Goal: Communication & Community: Answer question/provide support

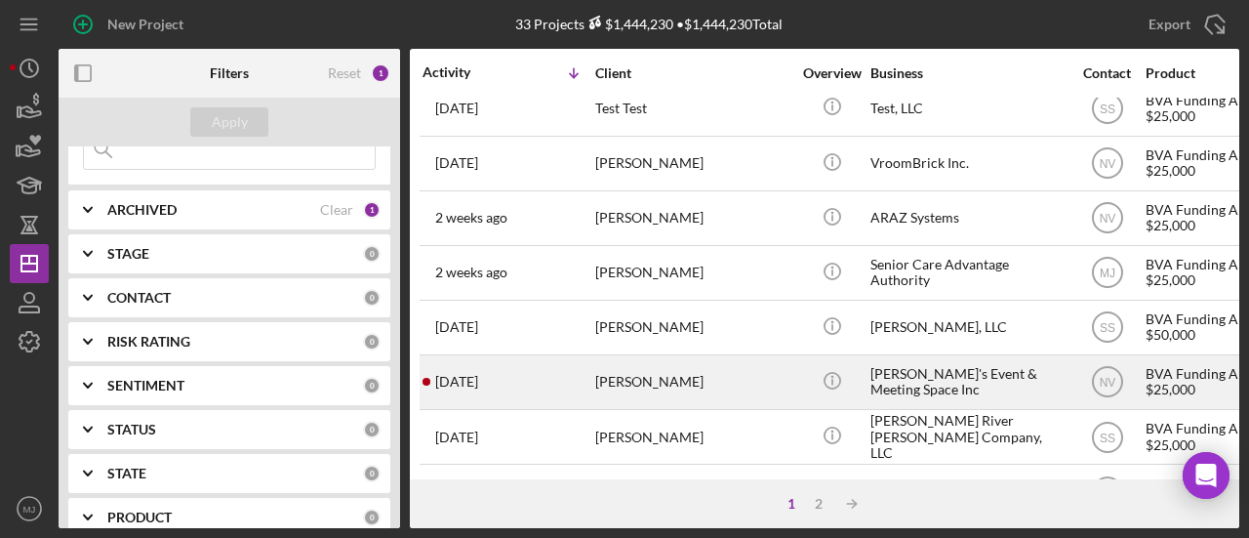
scroll to position [683, 0]
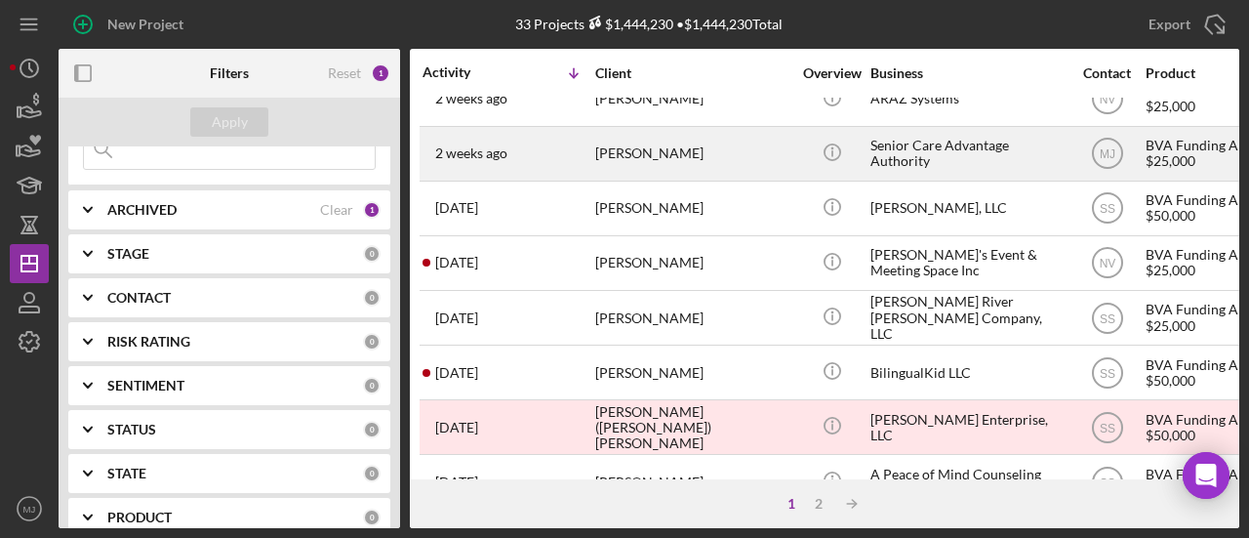
click at [641, 147] on div "[PERSON_NAME]" at bounding box center [692, 154] width 195 height 52
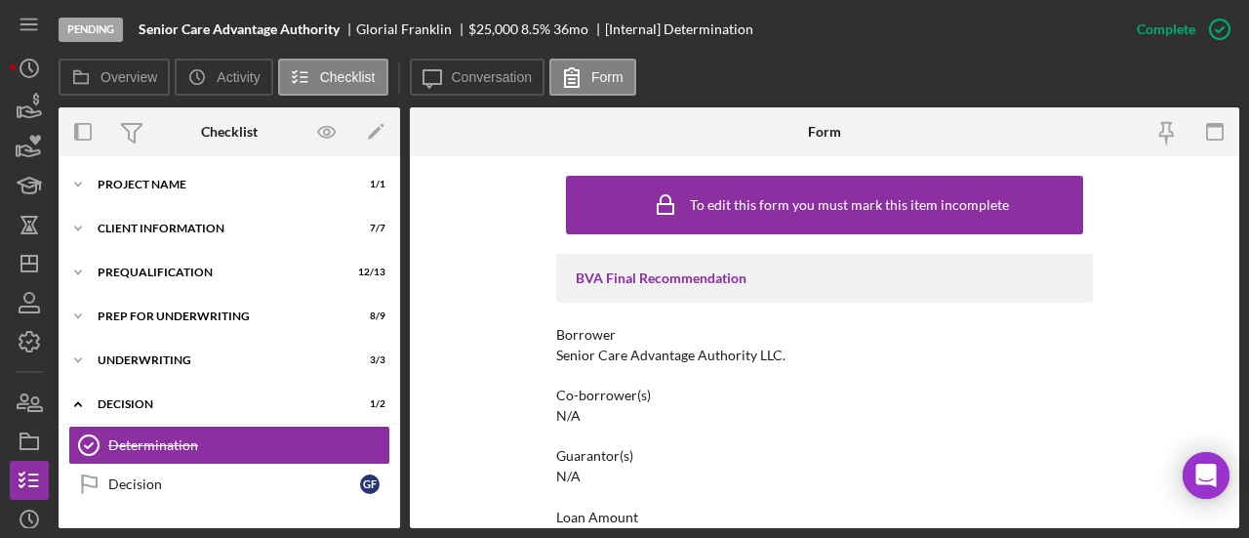
scroll to position [101, 0]
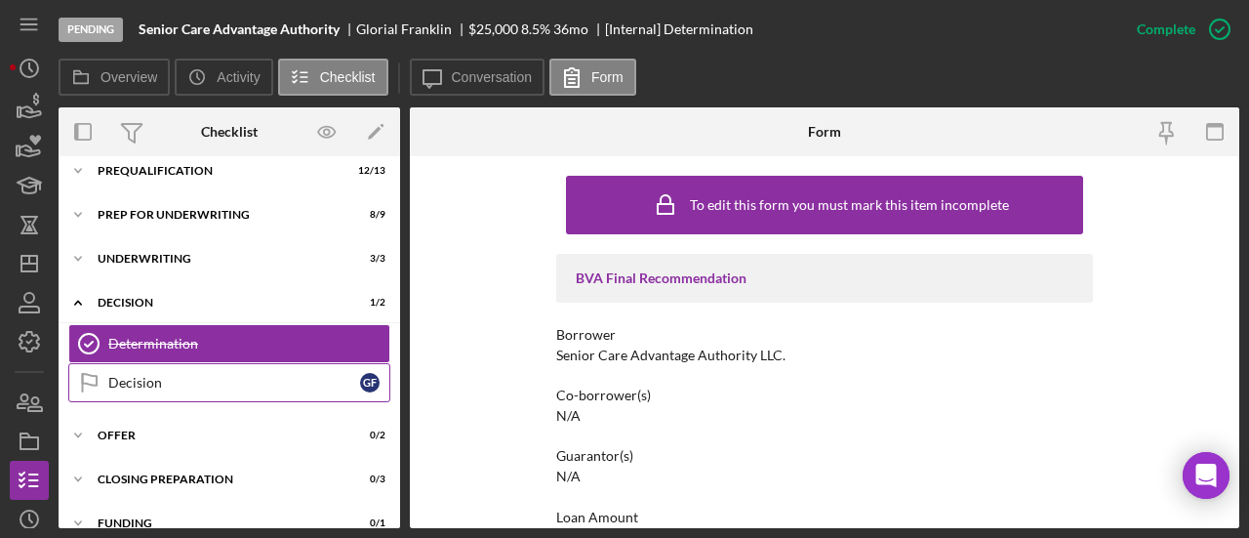
click at [121, 382] on div "Decision" at bounding box center [234, 383] width 252 height 16
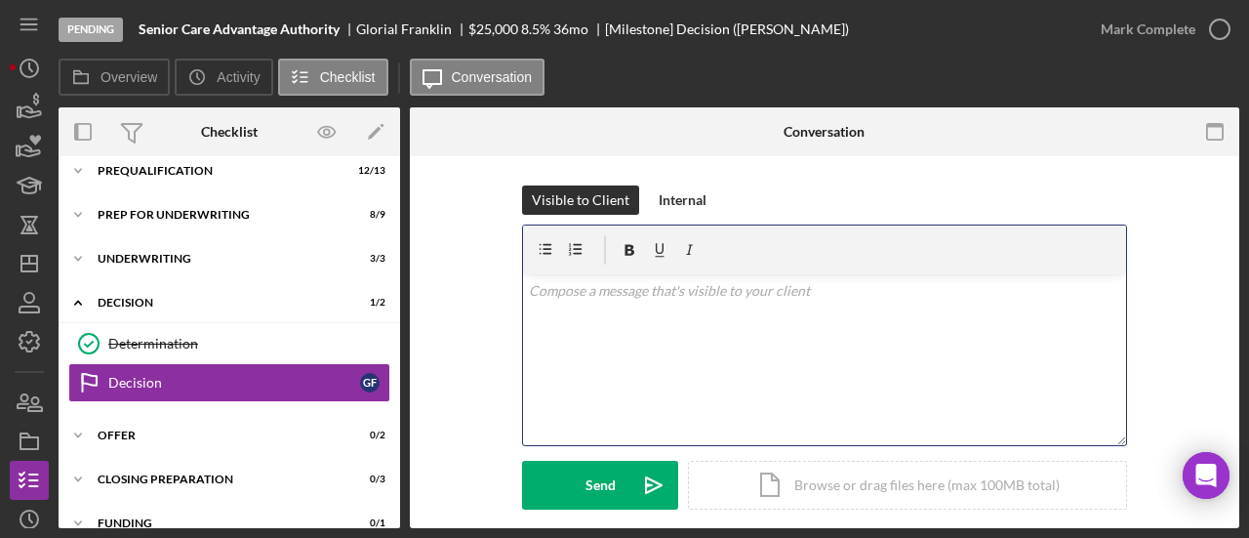
click at [677, 333] on div "v Color teal Color pink Remove color Add row above Add row below Add column bef…" at bounding box center [824, 359] width 603 height 171
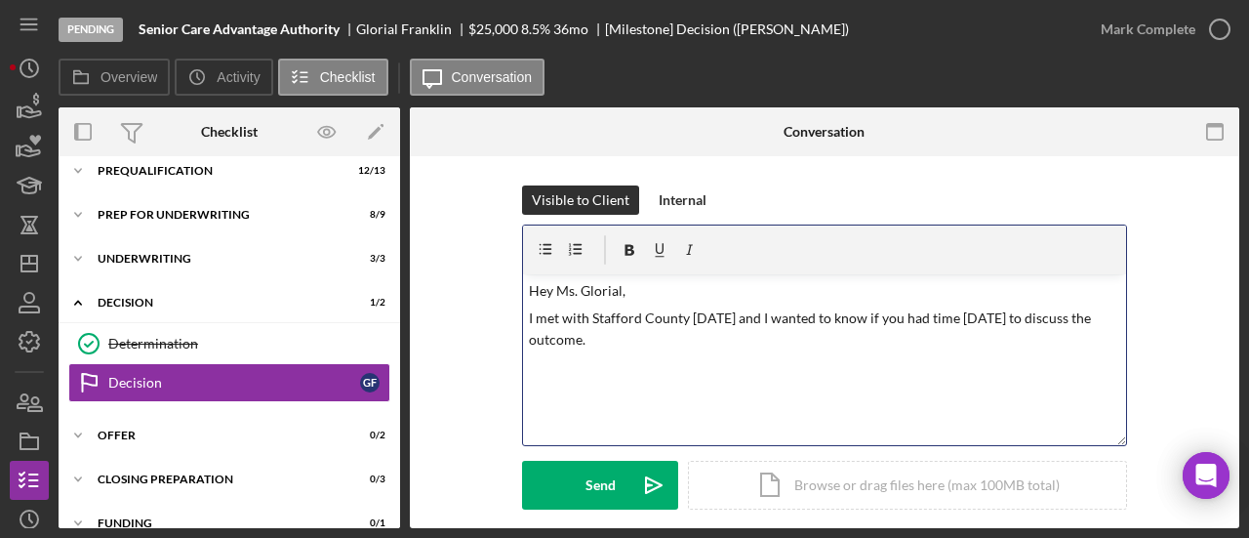
click at [951, 317] on p "I met with Stafford County [DATE] and I wanted to know if you had time [DATE] t…" at bounding box center [825, 329] width 592 height 44
click at [675, 346] on p "I met with Stafford County [DATE] and I wanted to know if you had time [DATE] t…" at bounding box center [825, 329] width 592 height 44
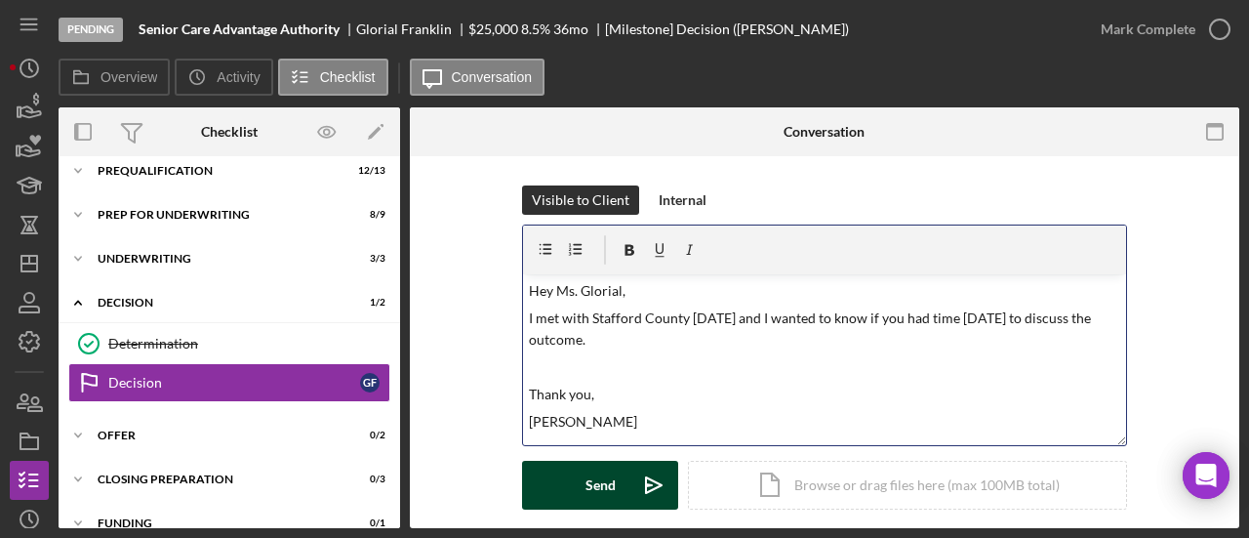
click at [611, 475] on div "Send" at bounding box center [600, 484] width 30 height 49
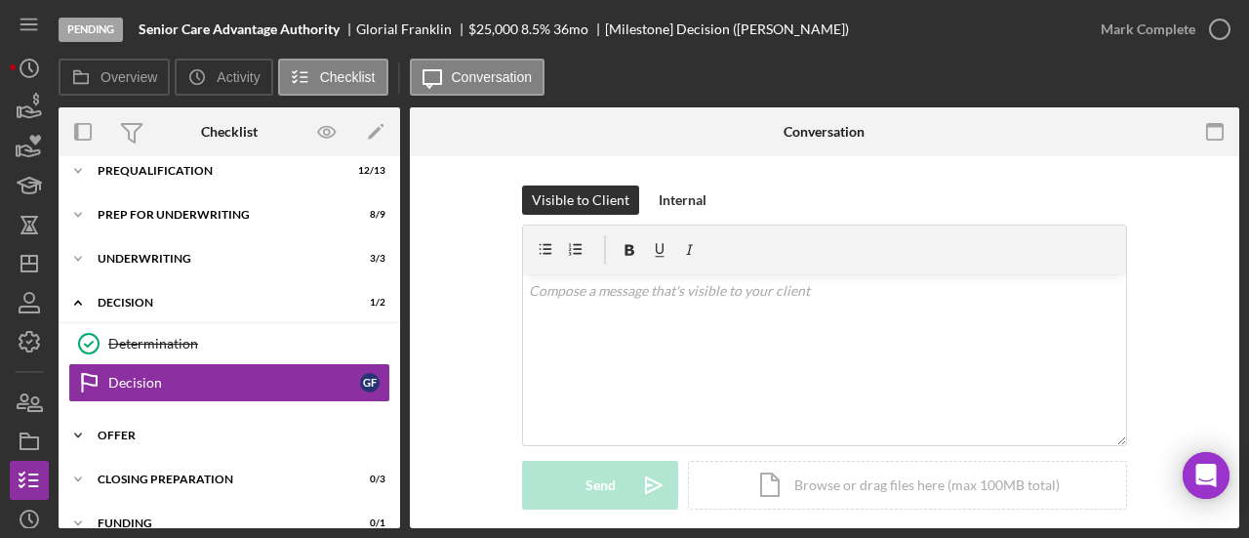
scroll to position [169, 0]
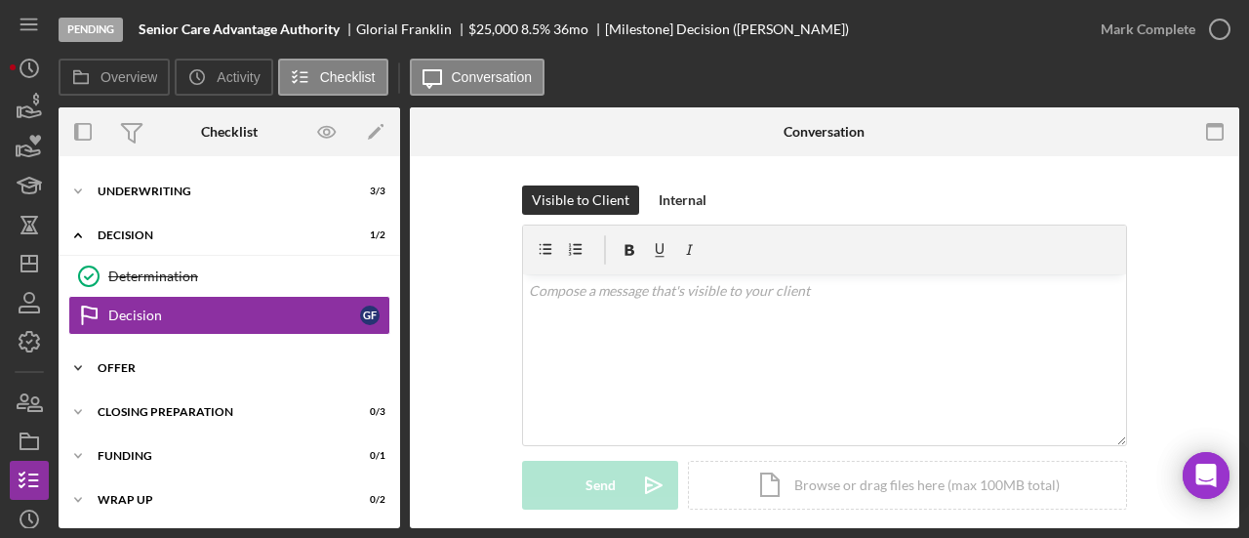
click at [121, 368] on div "Offer" at bounding box center [237, 368] width 278 height 12
